Goal: Task Accomplishment & Management: Complete application form

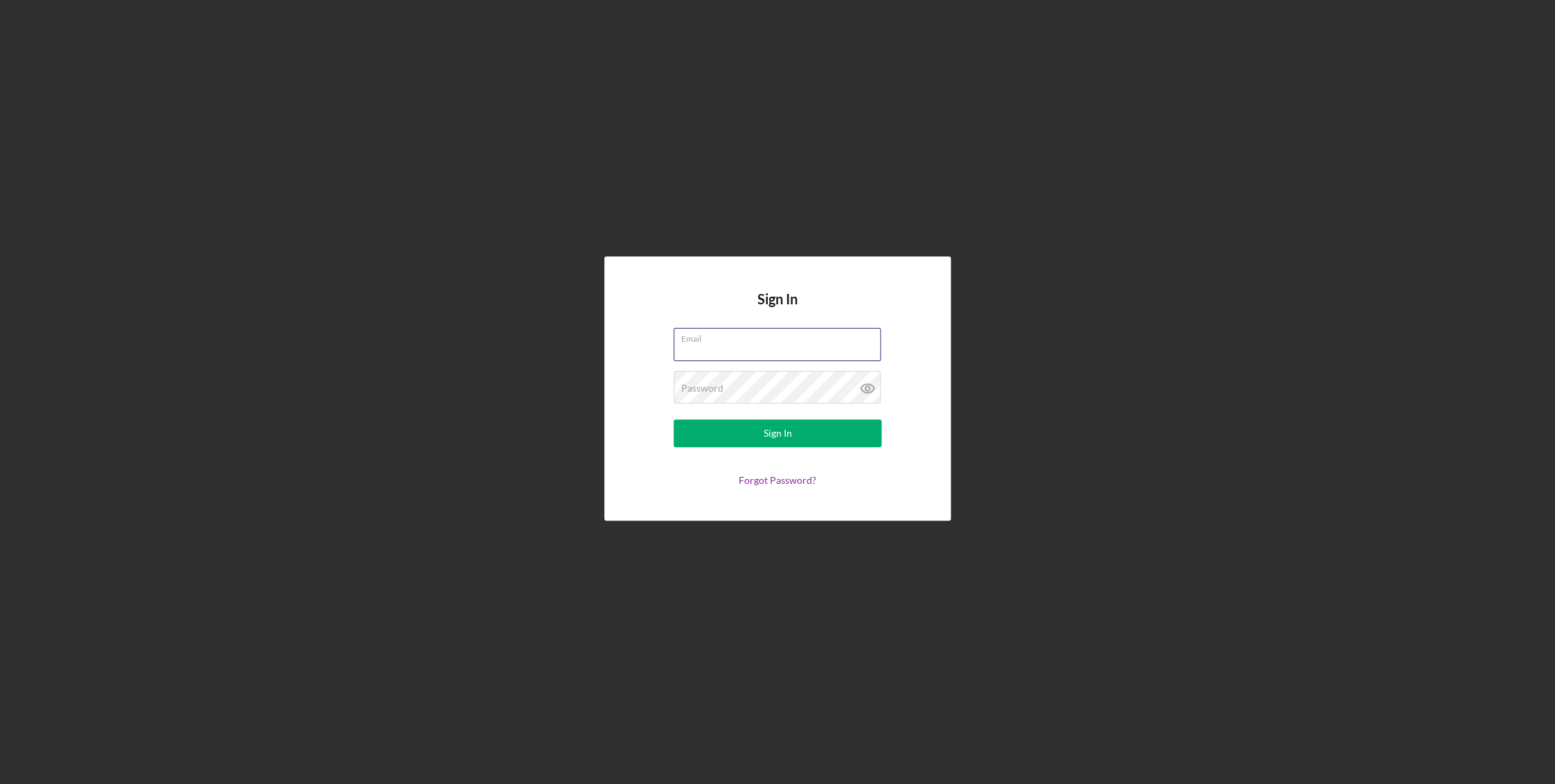
type input "[EMAIL_ADDRESS][DOMAIN_NAME]"
click at [751, 430] on button "Sign In" at bounding box center [778, 433] width 208 height 28
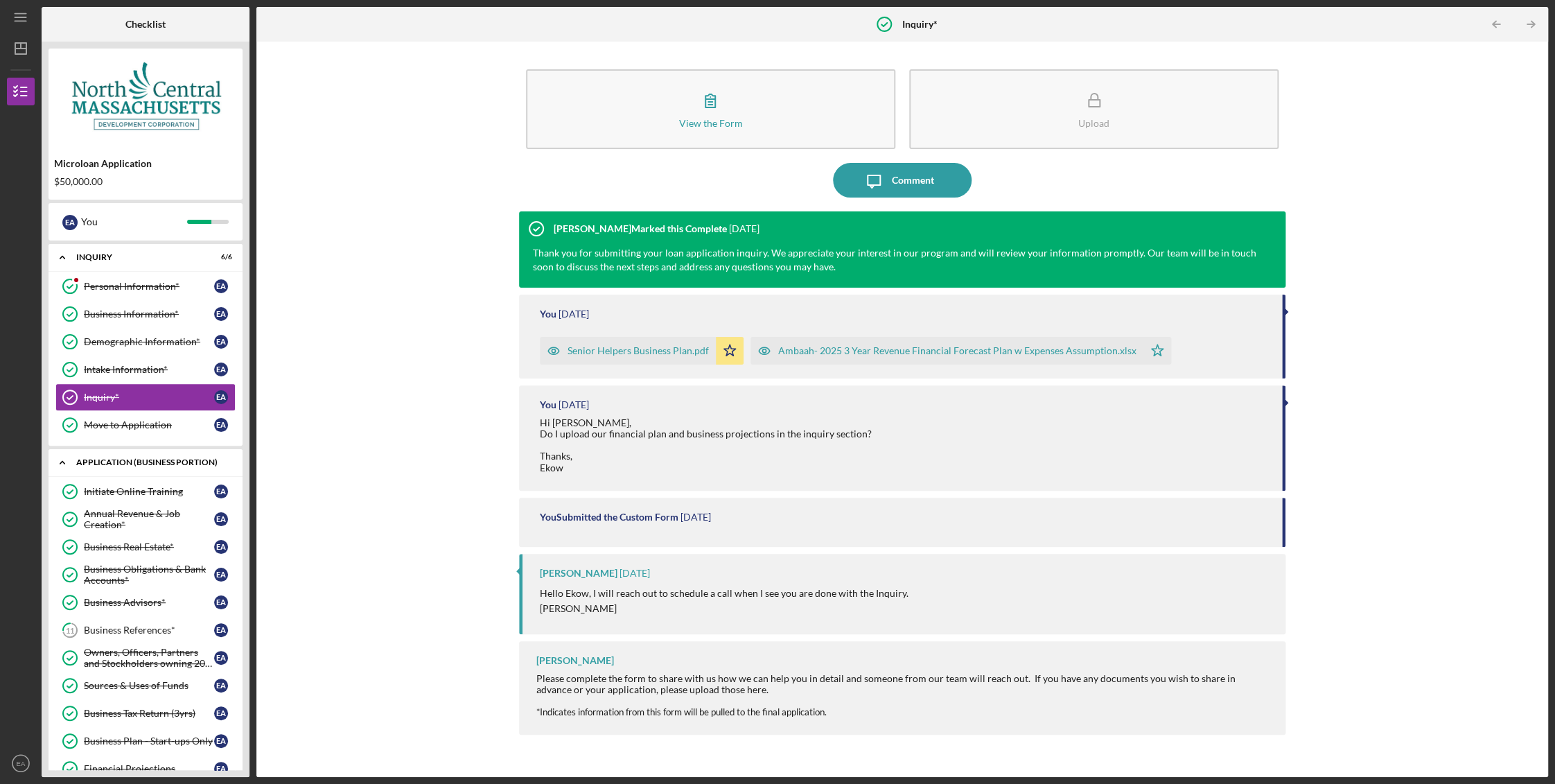
click at [63, 462] on polyline at bounding box center [62, 463] width 4 height 3
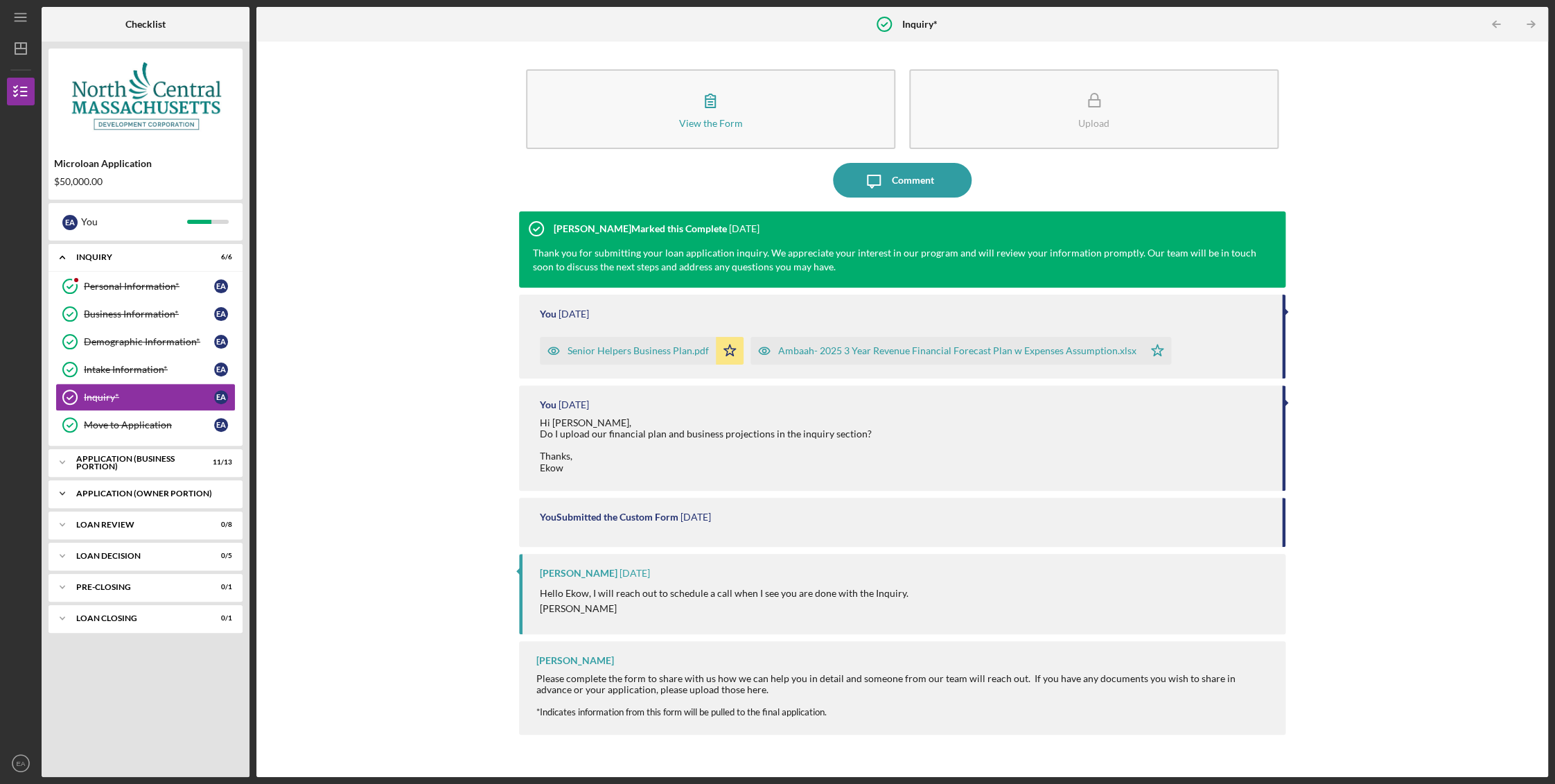
click at [177, 492] on div "APPLICATION (OWNER PORTION)" at bounding box center [150, 493] width 149 height 9
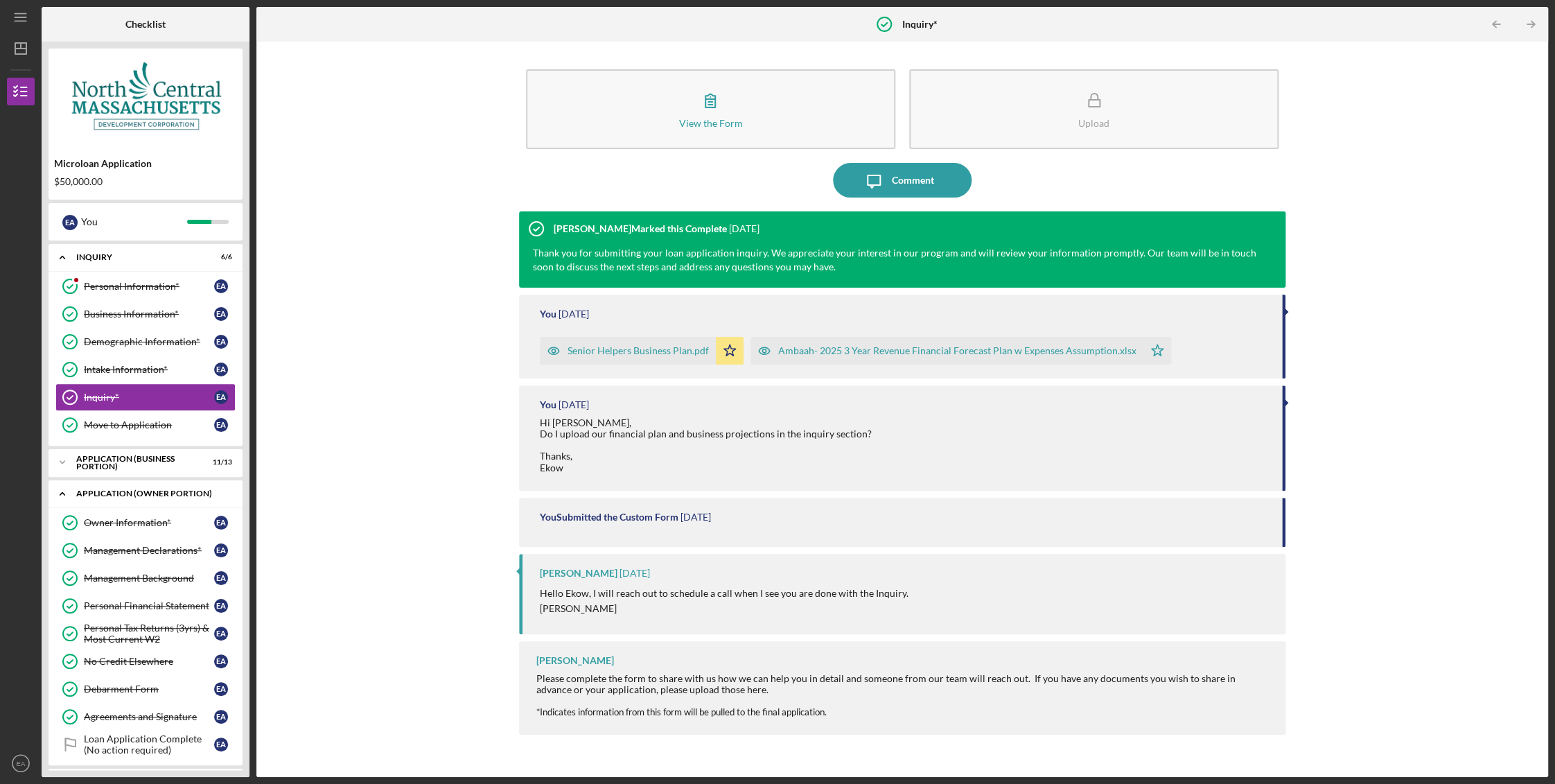
scroll to position [124, 0]
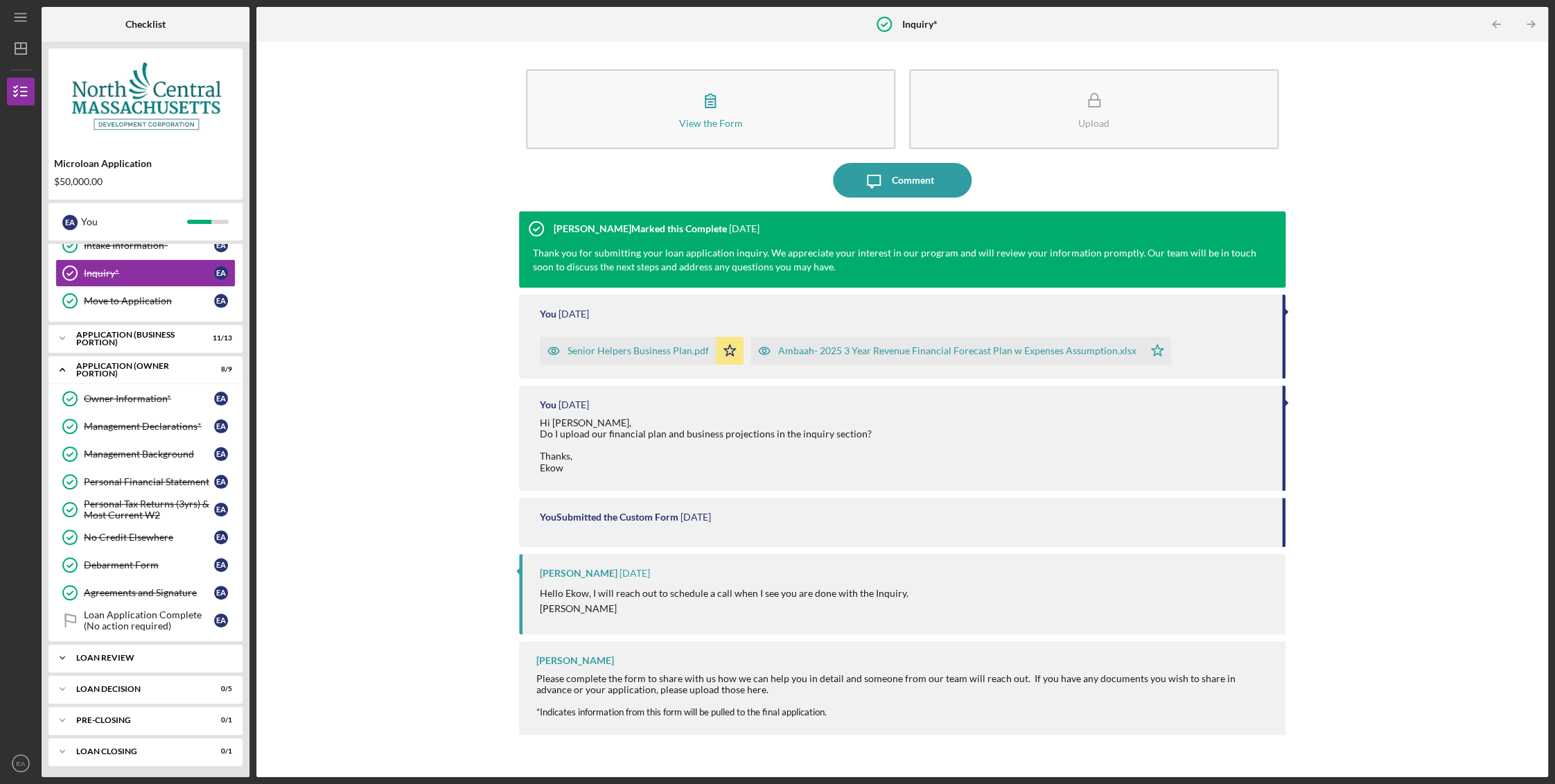
click at [142, 657] on div "LOAN REVIEW" at bounding box center [150, 658] width 149 height 9
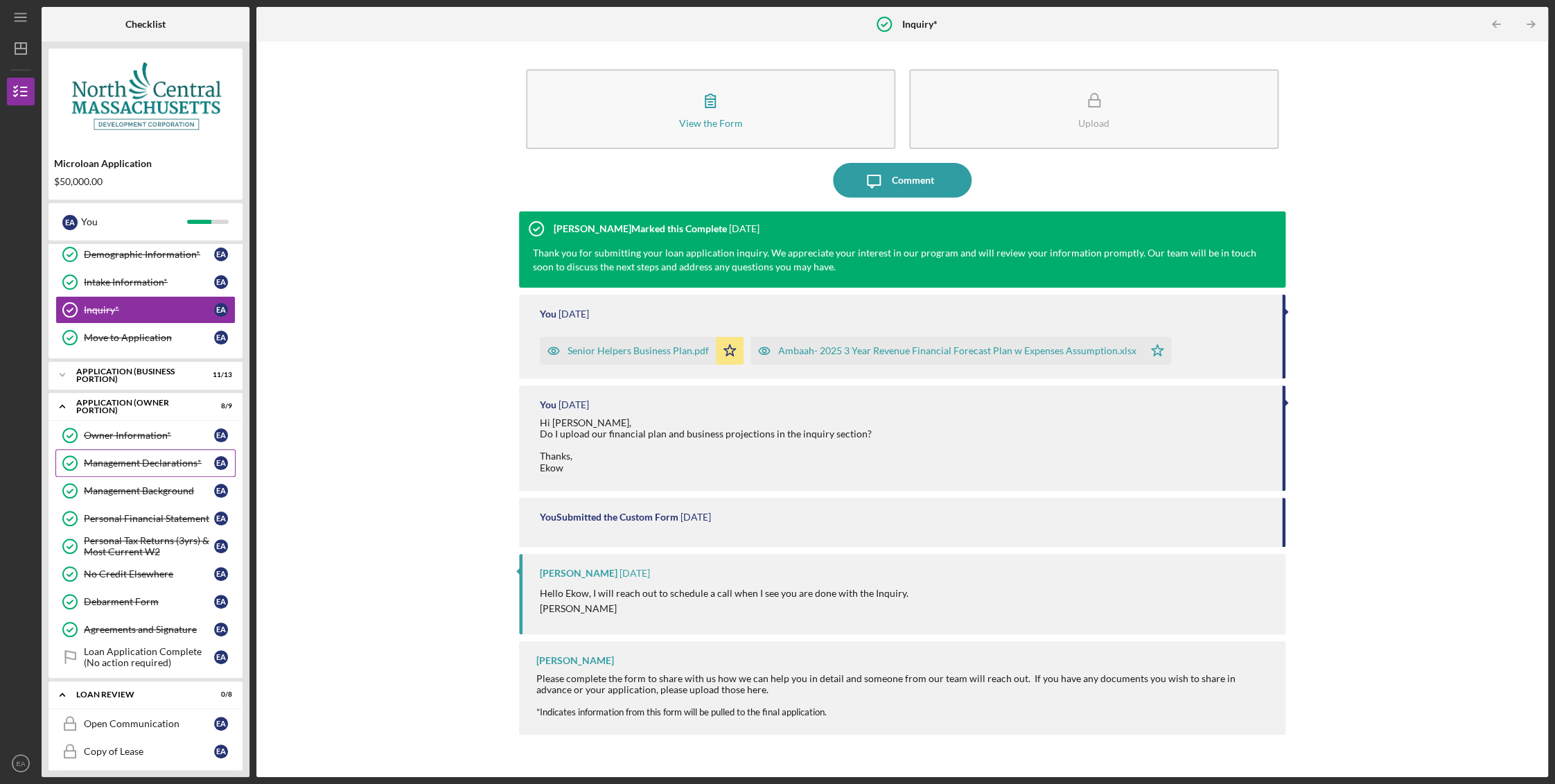
scroll to position [86, 0]
click at [147, 655] on div "Loan Application Complete (No action required)" at bounding box center [148, 658] width 130 height 22
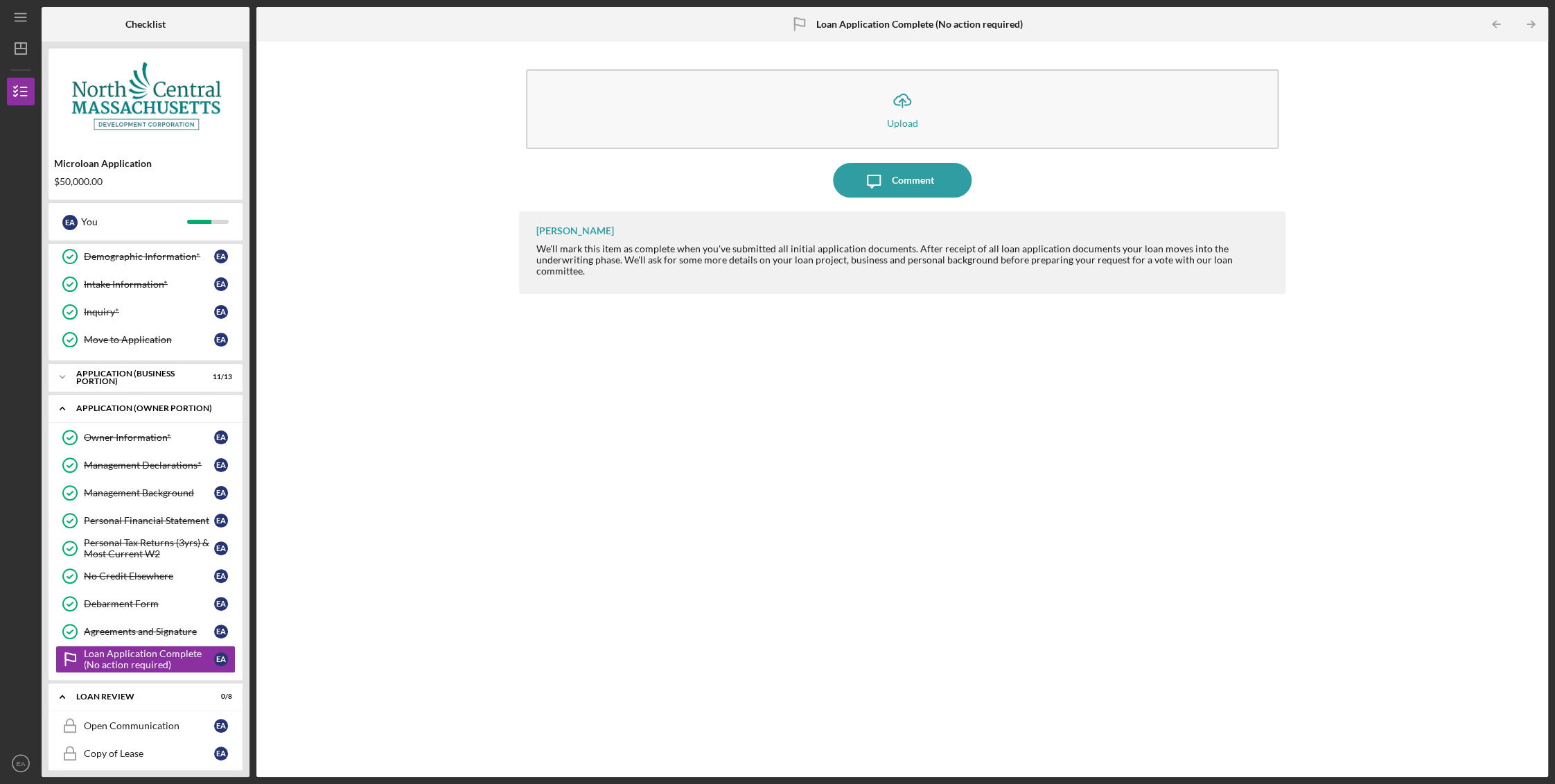
click at [59, 406] on icon "Icon/Expander" at bounding box center [63, 409] width 28 height 28
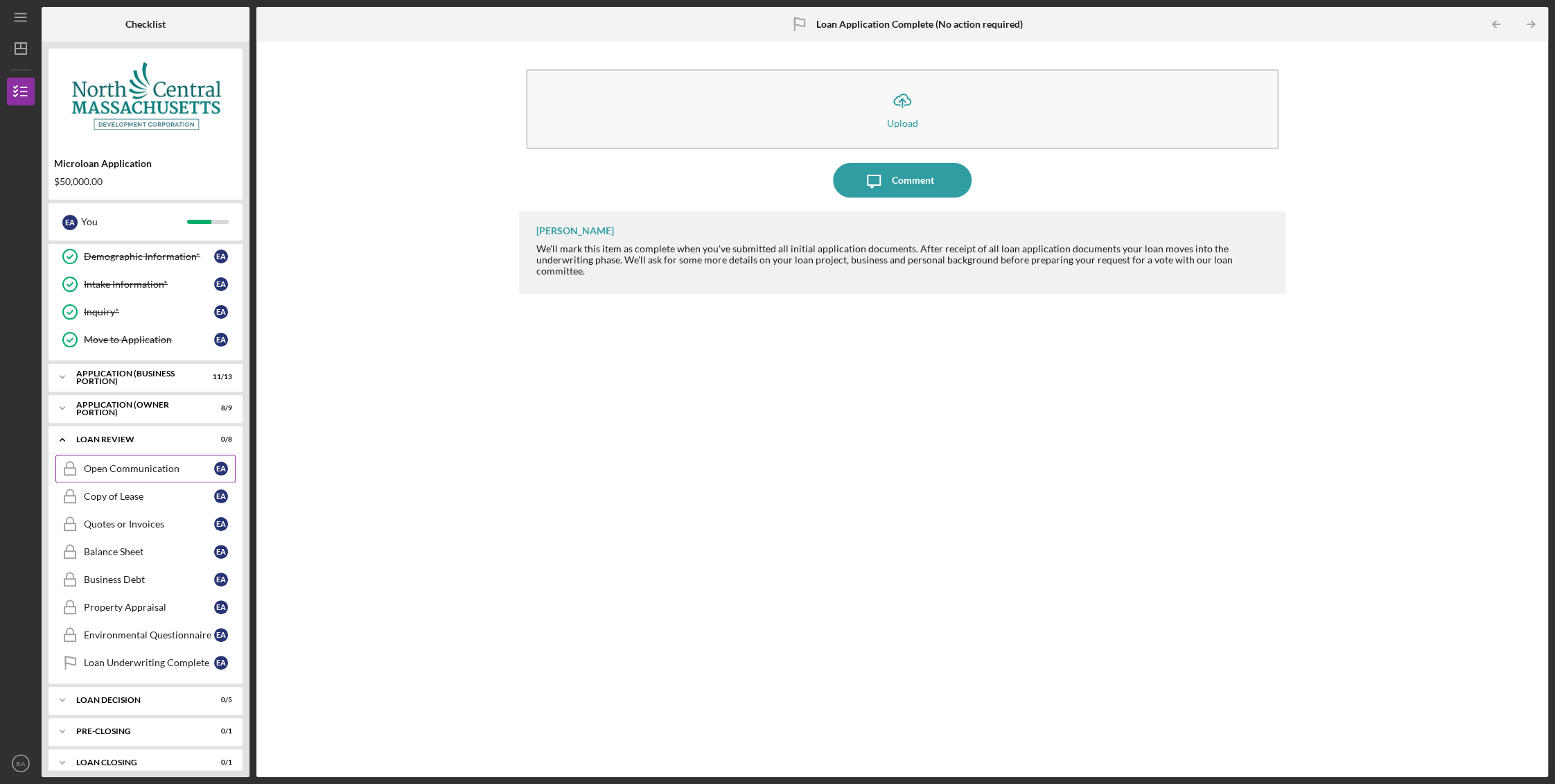
click at [115, 463] on div "Open Communication" at bounding box center [148, 468] width 130 height 11
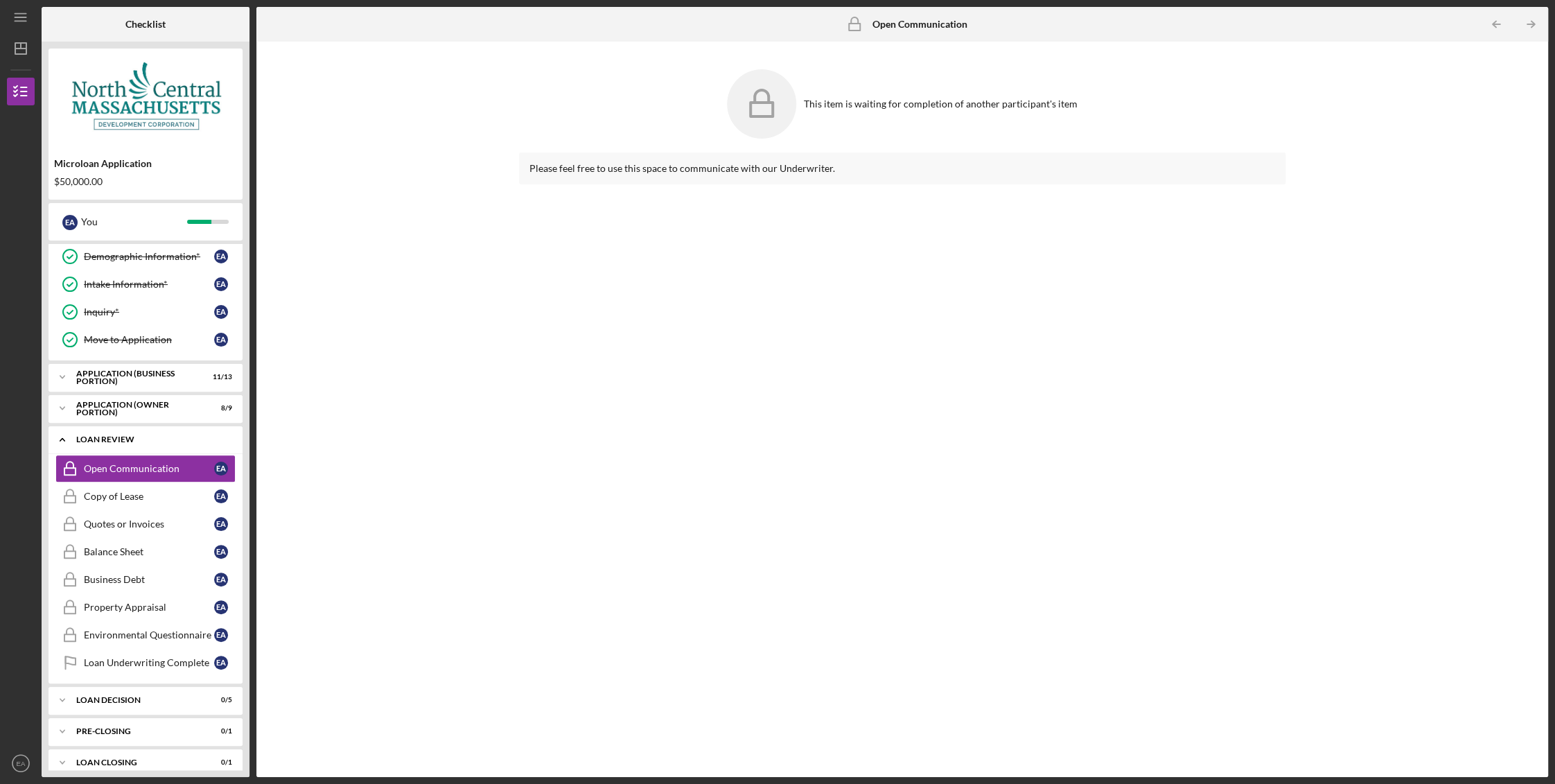
click at [63, 438] on polyline at bounding box center [62, 439] width 4 height 3
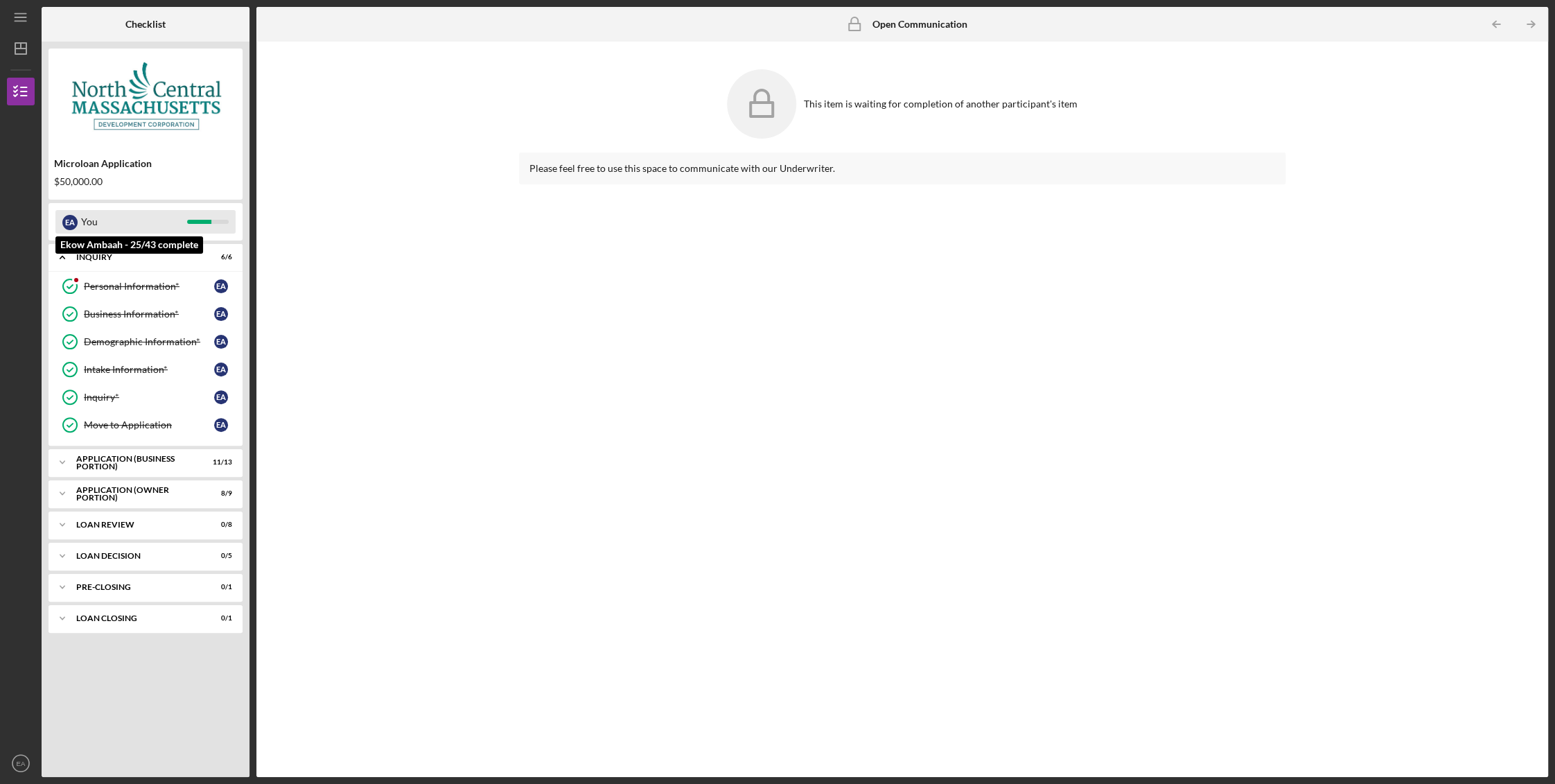
click at [104, 222] on div "You" at bounding box center [134, 222] width 106 height 24
click at [117, 257] on div "INQUIRY" at bounding box center [150, 258] width 149 height 9
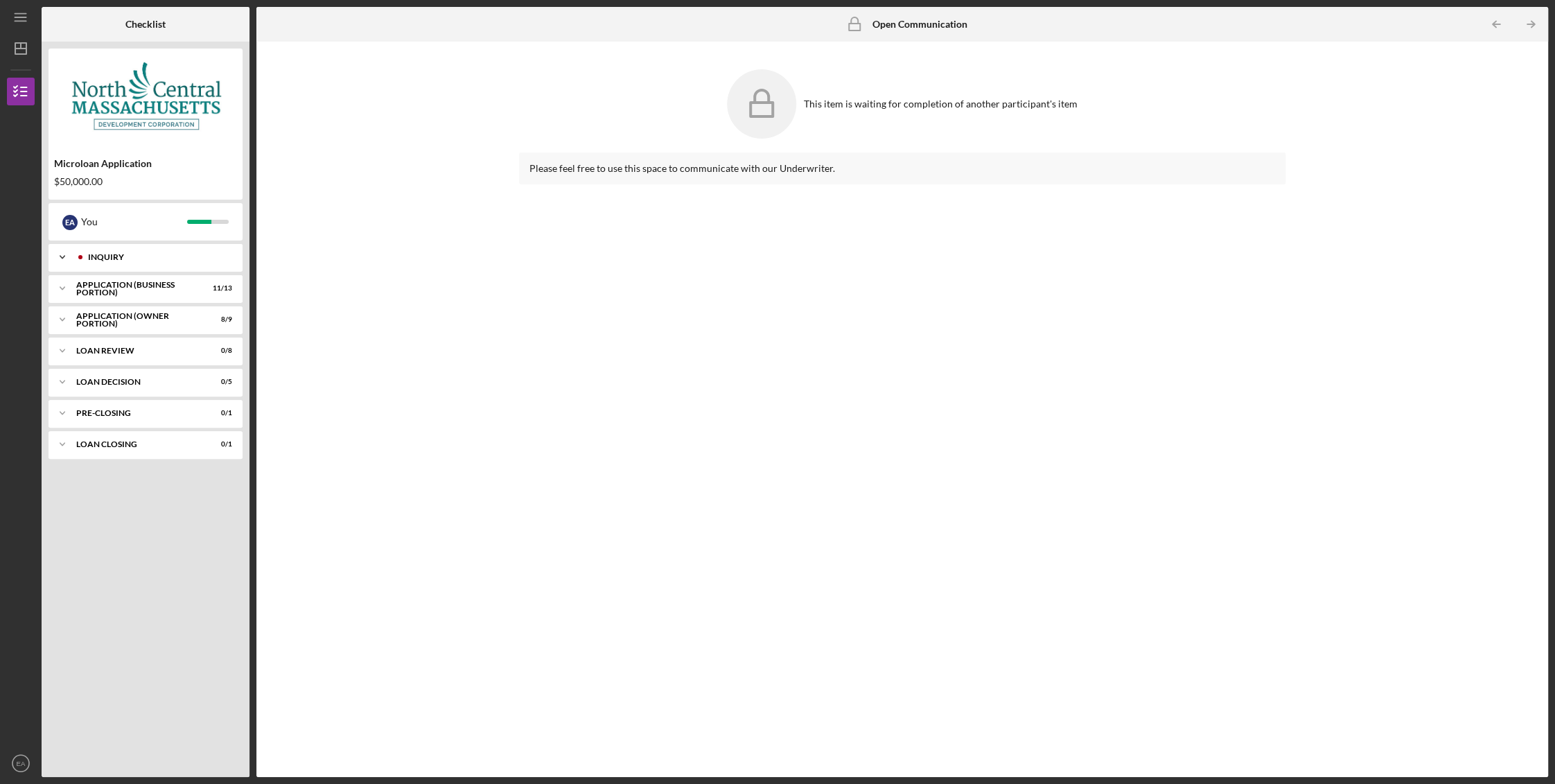
click at [113, 256] on div "INQUIRY" at bounding box center [156, 258] width 137 height 9
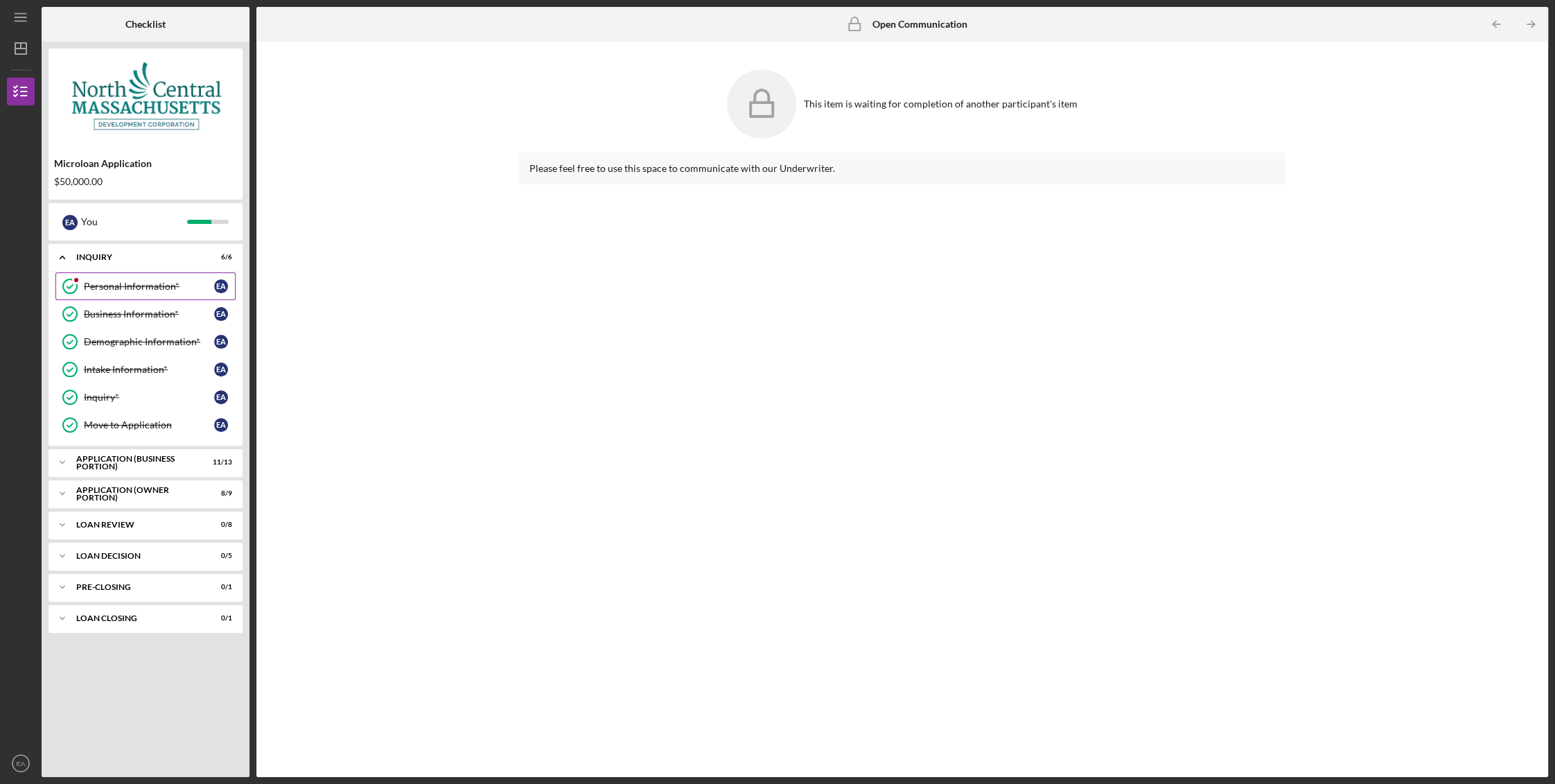
click at [114, 284] on div "Personal Information*" at bounding box center [148, 285] width 130 height 11
